Goal: Information Seeking & Learning: Learn about a topic

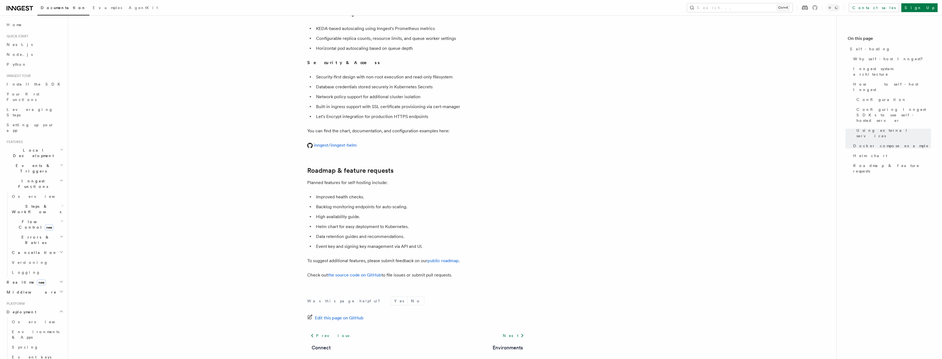
scroll to position [1978, 0]
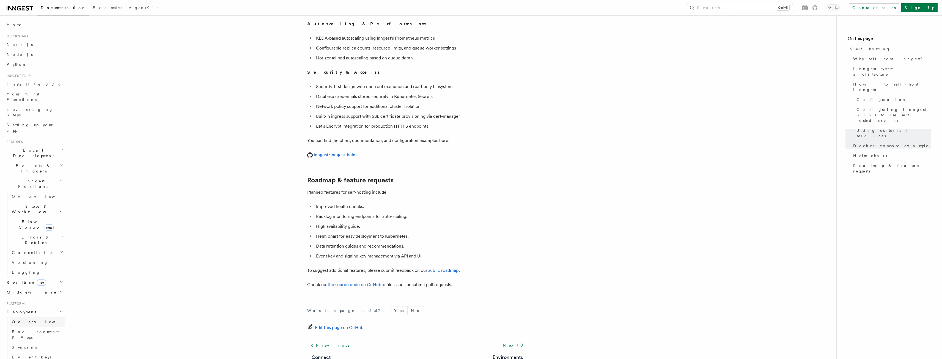
click at [20, 320] on span "Overview" at bounding box center [40, 322] width 57 height 4
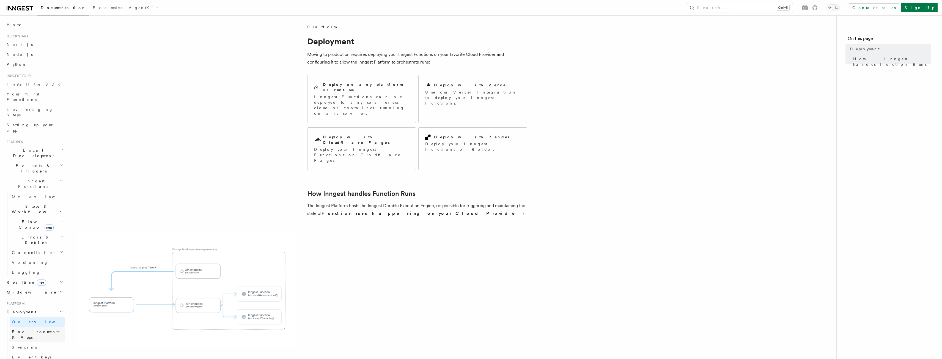
click at [22, 327] on link "Environments & Apps" at bounding box center [37, 334] width 55 height 15
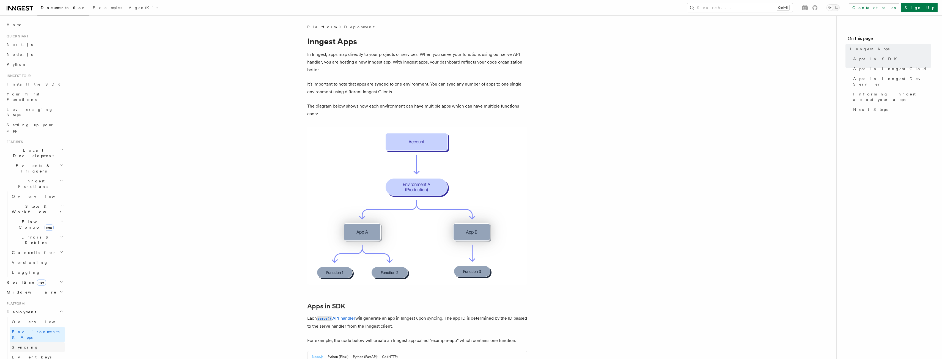
click at [24, 344] on span "Syncing" at bounding box center [25, 347] width 27 height 6
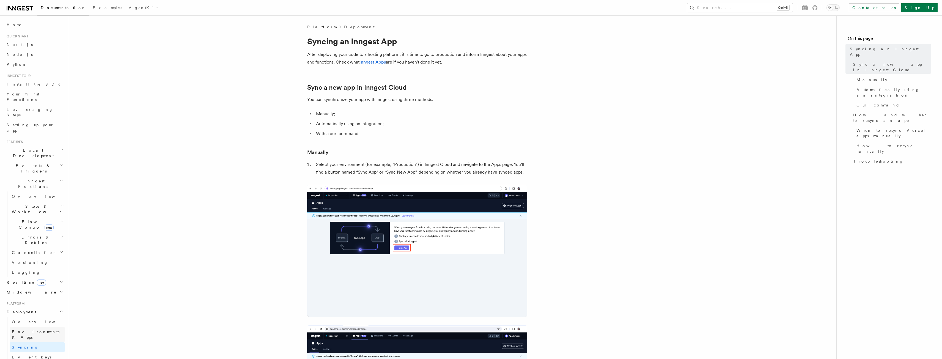
click at [24, 327] on link "Environments & Apps" at bounding box center [37, 334] width 55 height 15
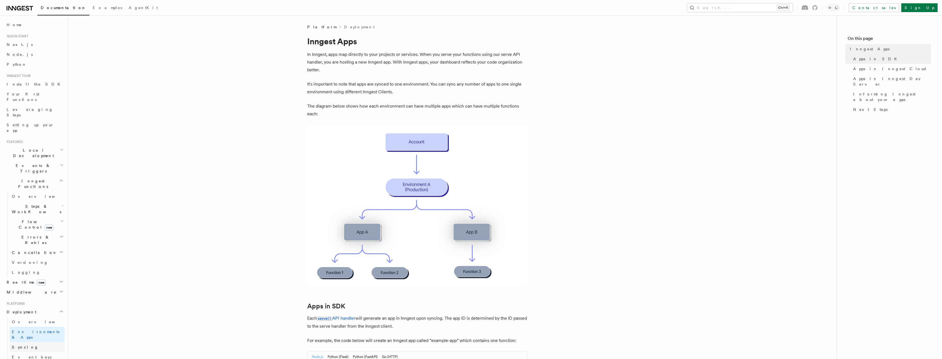
click at [24, 345] on span "Syncing" at bounding box center [25, 347] width 27 height 4
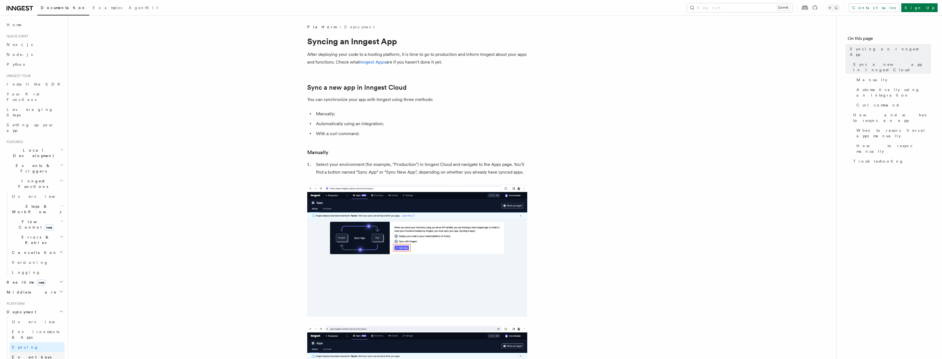
click at [26, 354] on span "Event keys" at bounding box center [32, 357] width 40 height 6
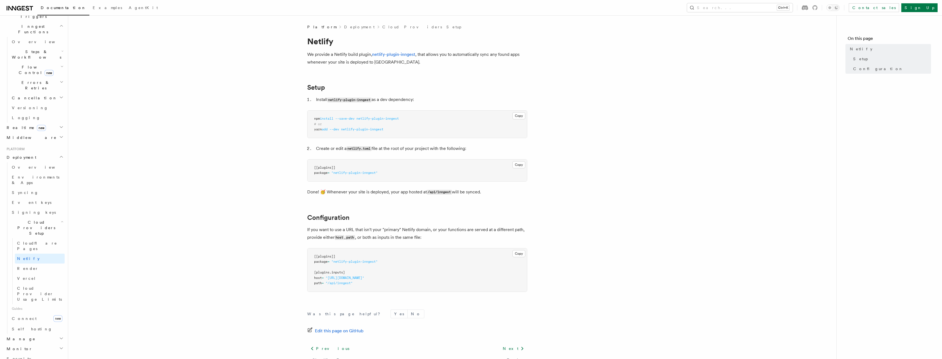
scroll to position [193, 0]
click at [21, 288] on span "Self hosting" at bounding box center [32, 291] width 40 height 6
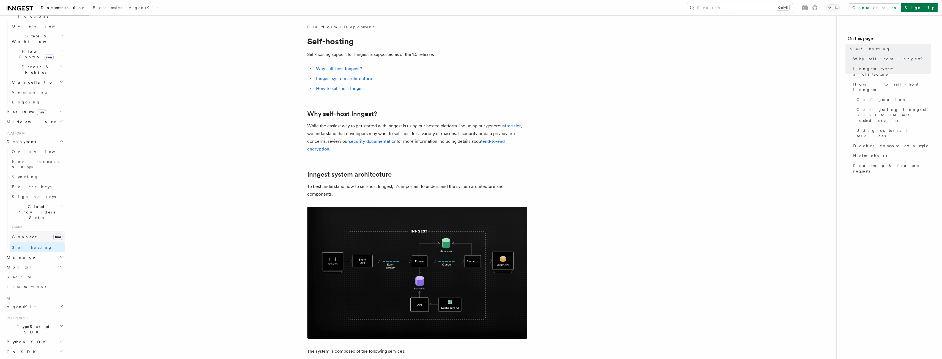
click at [22, 235] on span "Connect" at bounding box center [24, 237] width 25 height 4
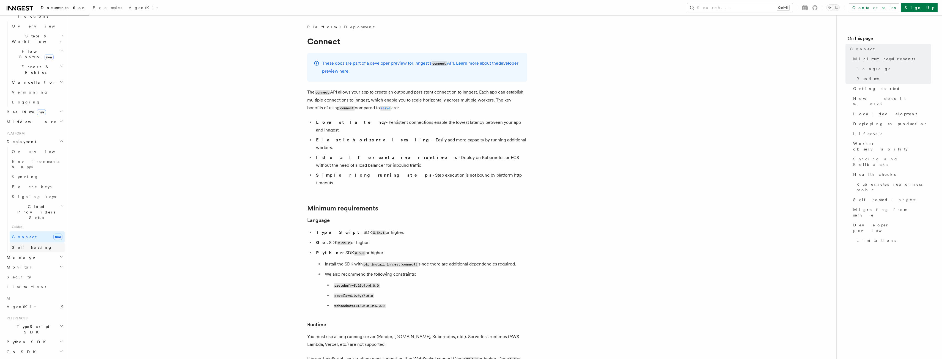
click at [25, 245] on span "Self hosting" at bounding box center [32, 247] width 40 height 4
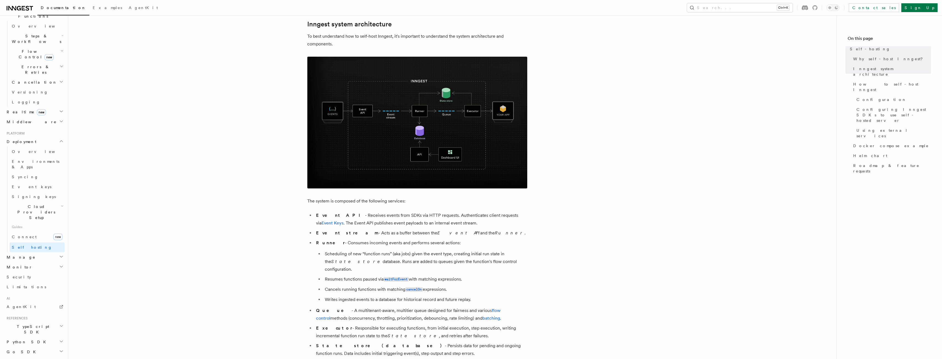
scroll to position [165, 0]
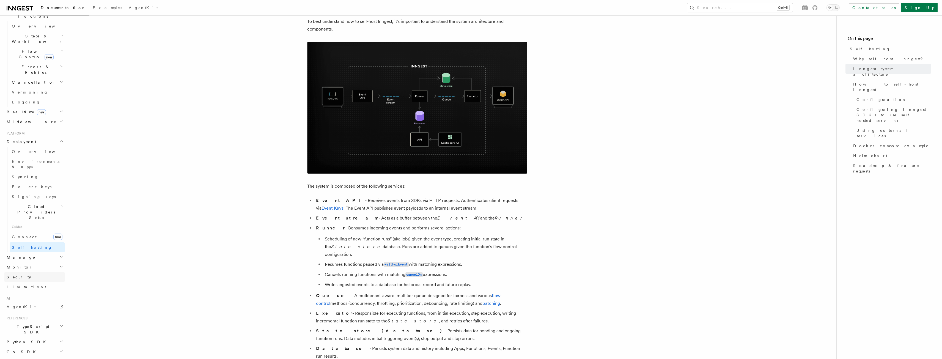
click at [20, 275] on span "Security" at bounding box center [19, 277] width 24 height 4
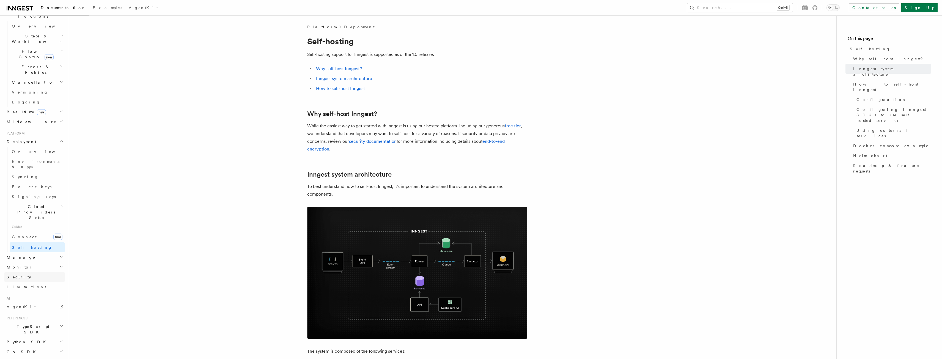
scroll to position [81, 0]
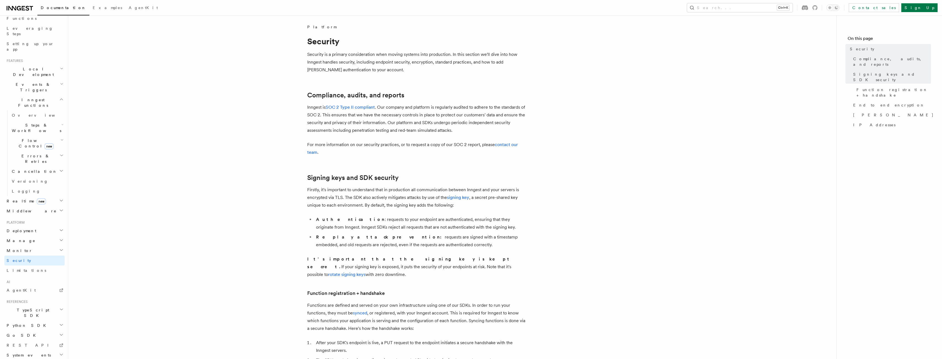
click at [16, 228] on span "Deployment" at bounding box center [20, 231] width 32 height 6
click at [15, 238] on span "Overview" at bounding box center [40, 240] width 57 height 4
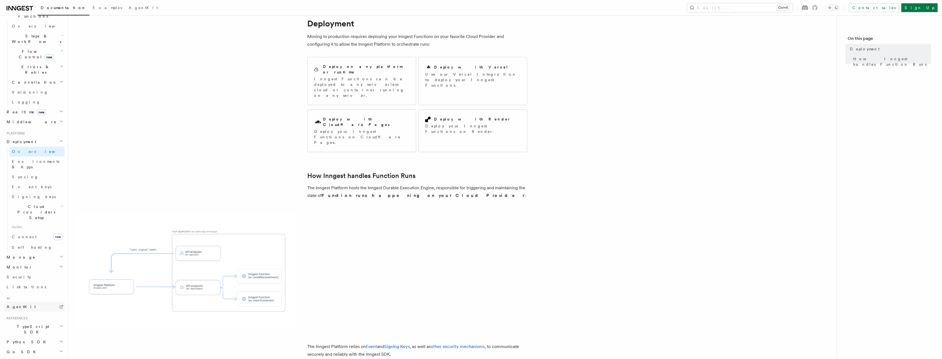
scroll to position [28, 0]
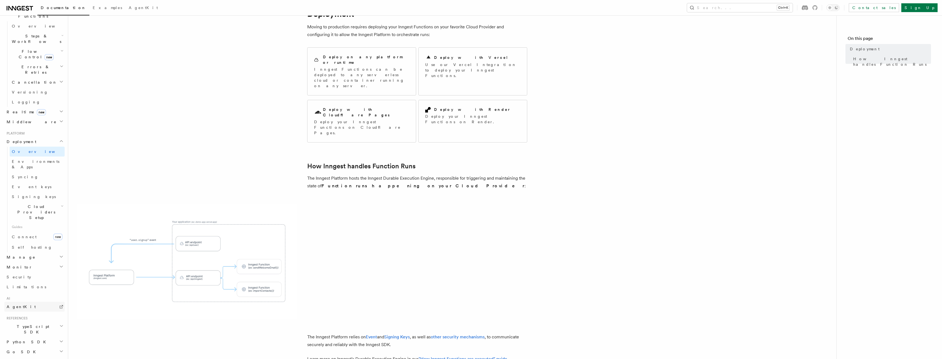
click at [20, 304] on span "AgentKit" at bounding box center [21, 306] width 29 height 4
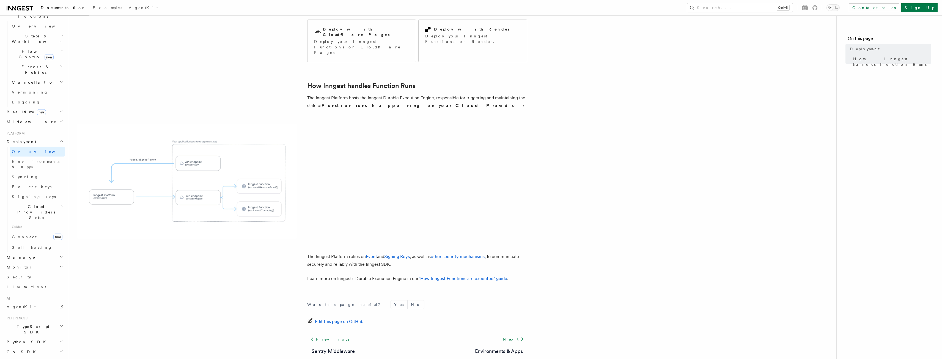
scroll to position [110, 0]
click at [30, 355] on span "Creating Workflow Actions" at bounding box center [36, 362] width 48 height 15
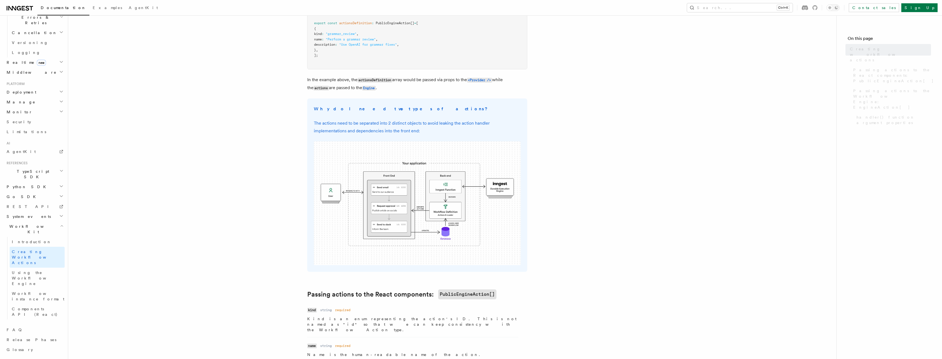
scroll to position [131, 0]
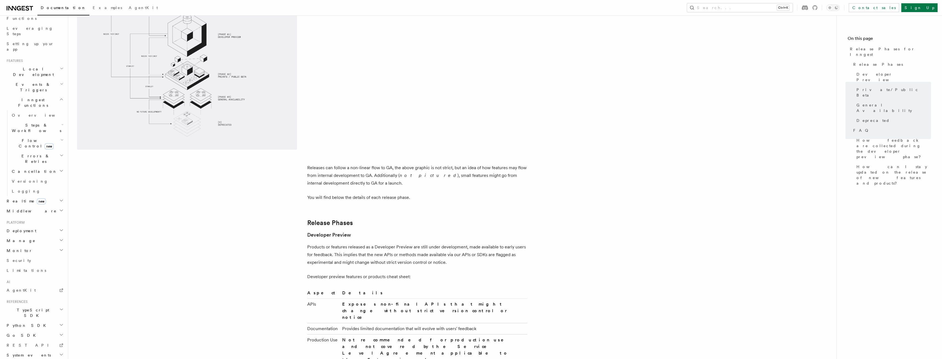
scroll to position [55, 0]
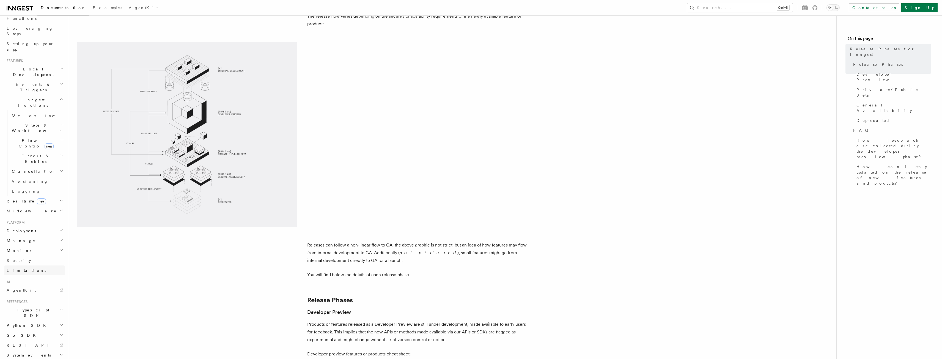
click at [18, 265] on link "Limitations" at bounding box center [34, 270] width 60 height 10
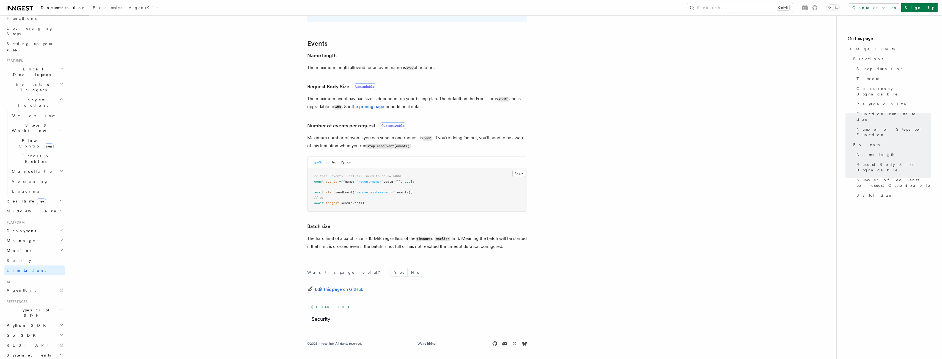
scroll to position [420, 0]
click at [18, 248] on span "Monitor" at bounding box center [18, 251] width 28 height 6
click at [18, 258] on span "Observability & metrics" at bounding box center [40, 263] width 57 height 10
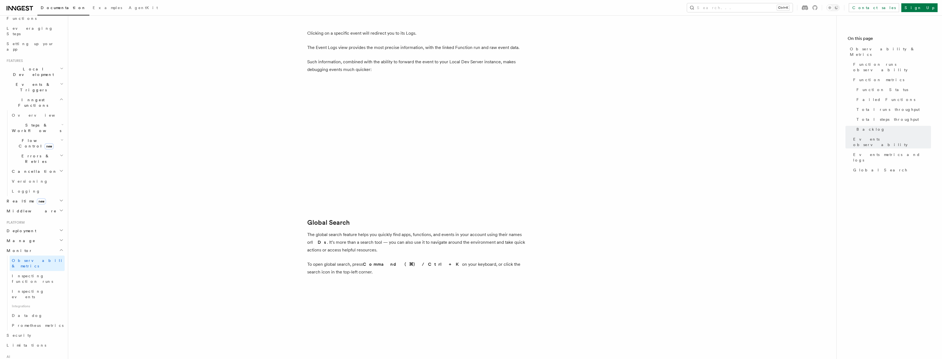
scroll to position [1725, 0]
